Goal: Task Accomplishment & Management: Manage account settings

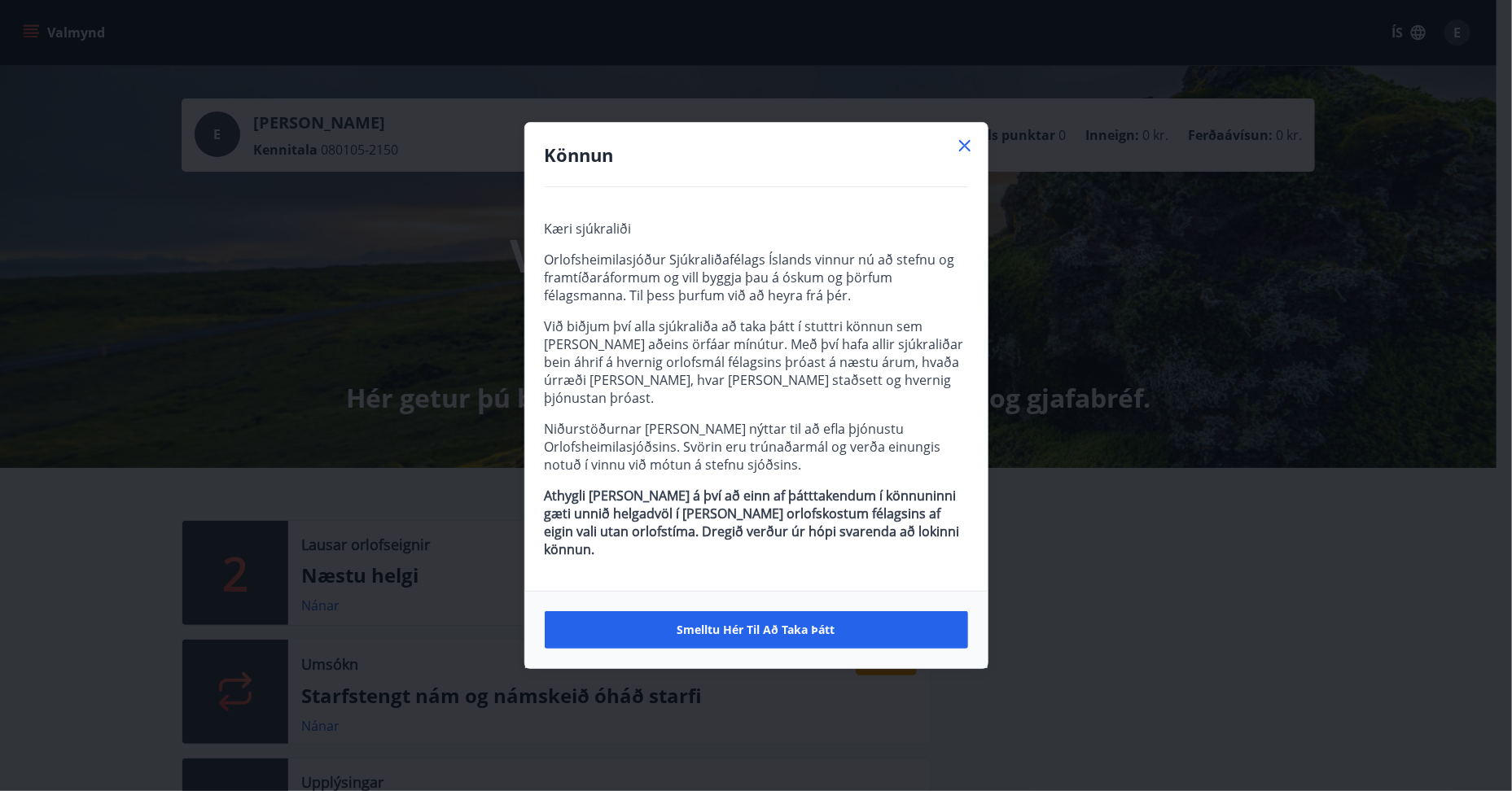
click at [963, 151] on icon at bounding box center [964, 145] width 12 height 12
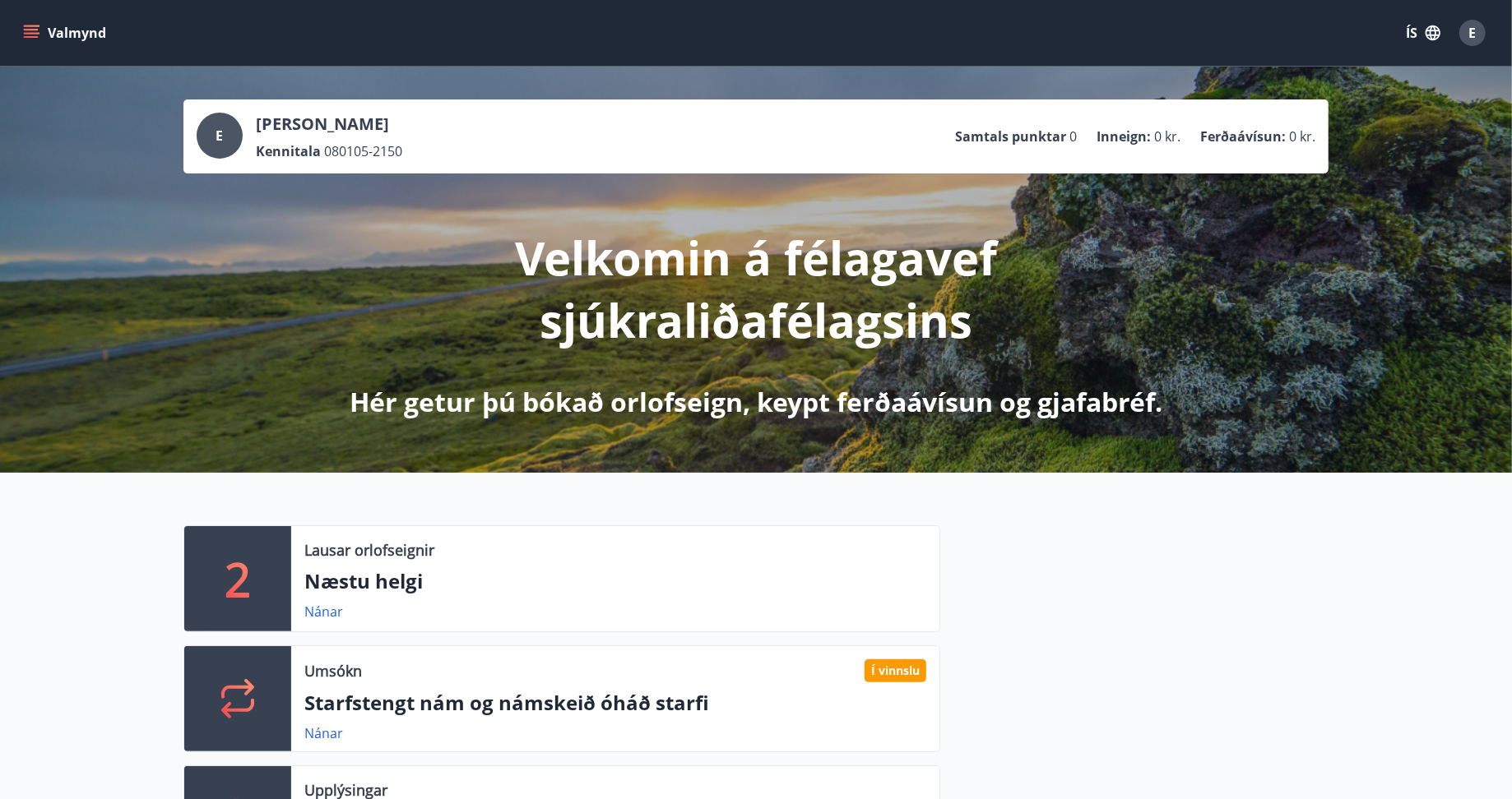
click at [24, 31] on icon "menu" at bounding box center [31, 33] width 16 height 16
click at [568, 86] on div "E [PERSON_NAME] Kennitala 080105-2150 Samtals punktar 0 Inneign : 0 kr. Ferðaáv…" at bounding box center [756, 269] width 1512 height 406
click at [1479, 17] on button "E" at bounding box center [1472, 33] width 40 height 40
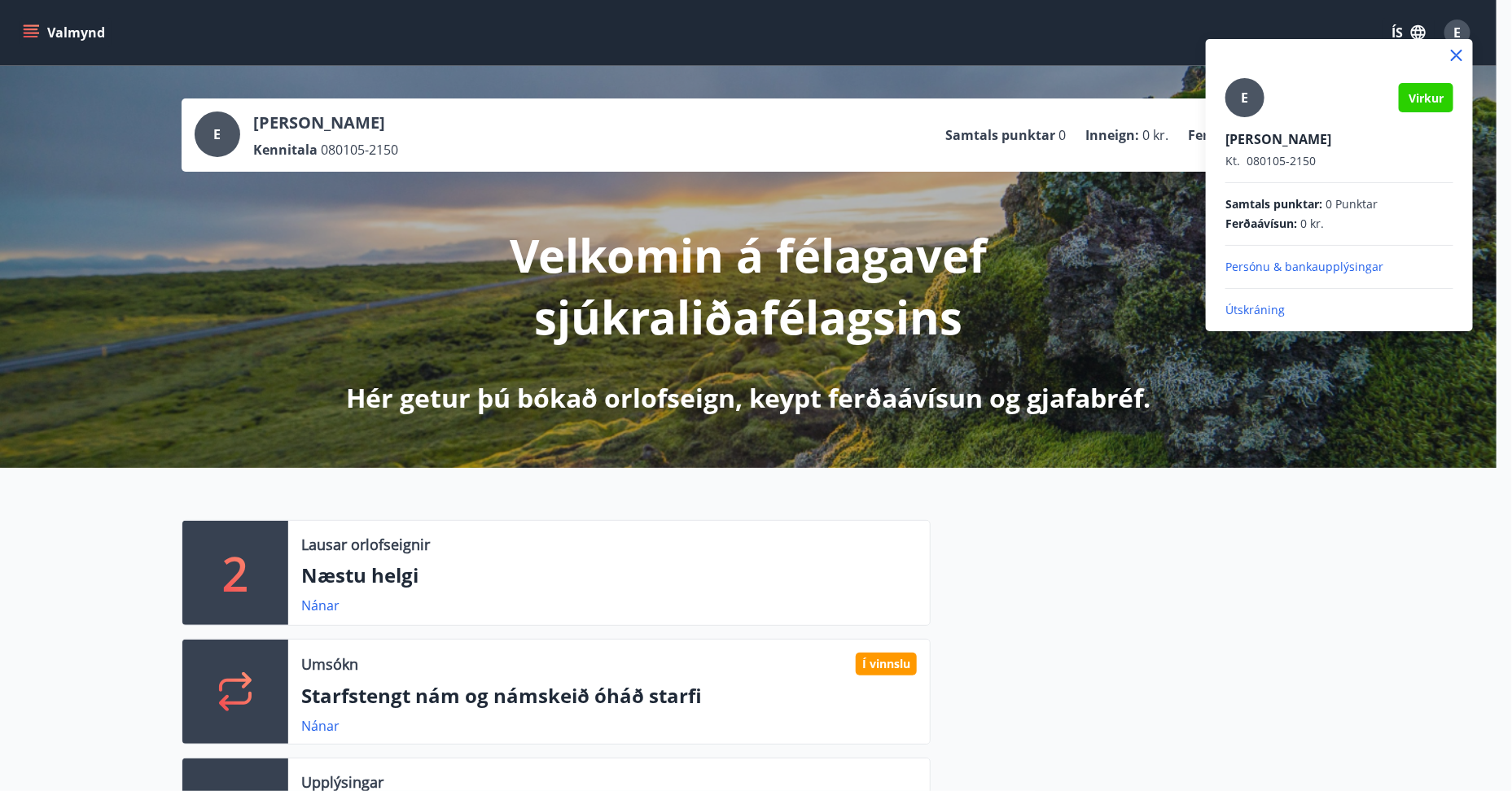
click at [1264, 266] on p "Persónu & bankaupplýsingar" at bounding box center [1339, 267] width 228 height 16
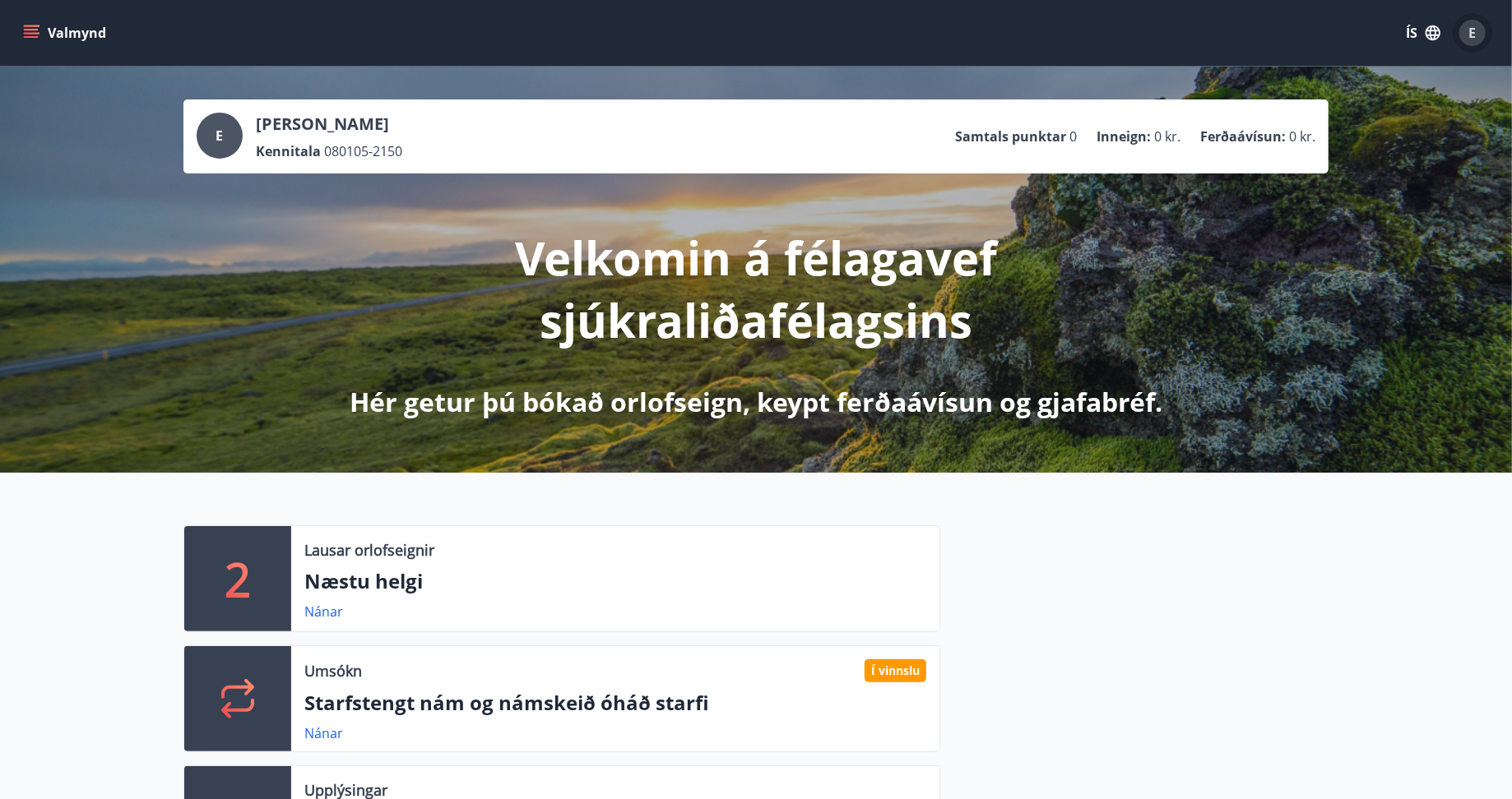
click at [1477, 23] on div "E" at bounding box center [1471, 33] width 26 height 26
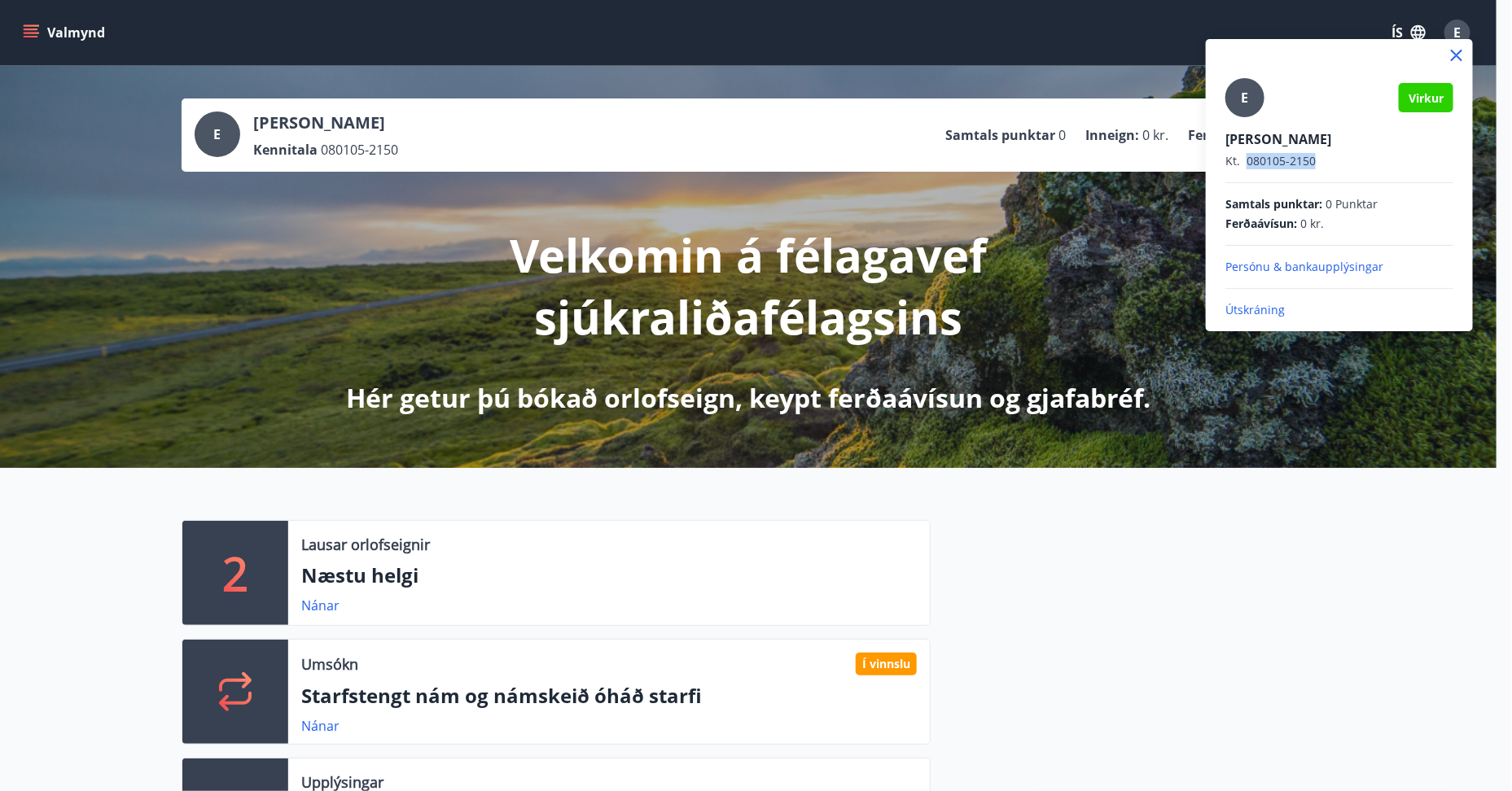
drag, startPoint x: 1245, startPoint y: 162, endPoint x: 1326, endPoint y: 162, distance: 81.0
click at [1326, 162] on p "Kt. 080105-2150" at bounding box center [1339, 161] width 228 height 16
copy p "080105-2150"
